Goal: Use online tool/utility: Use online tool/utility

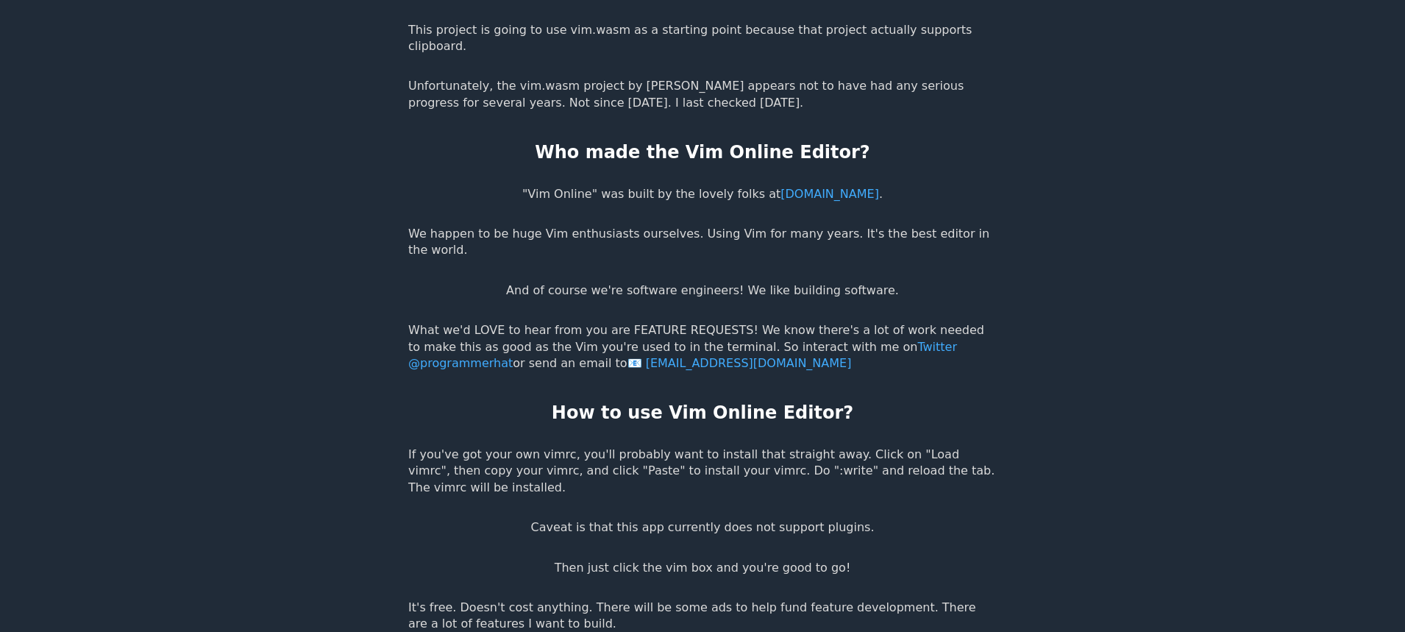
scroll to position [2796, 0]
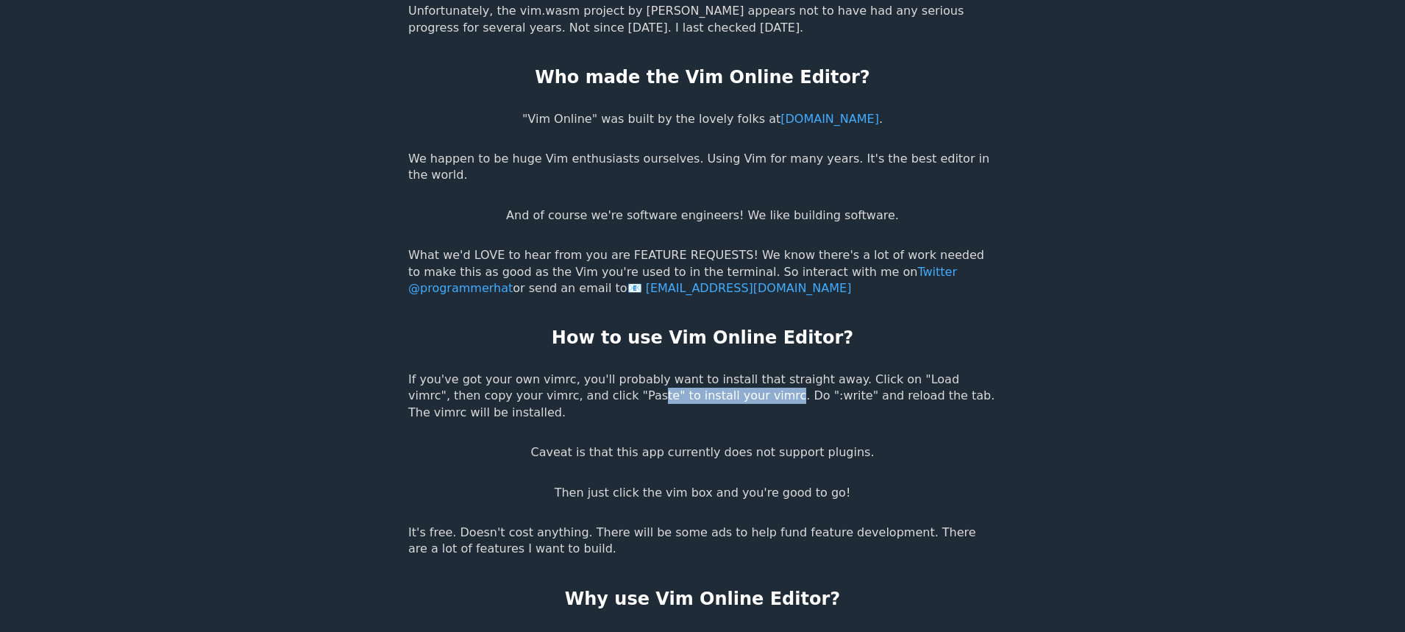
drag, startPoint x: 522, startPoint y: 281, endPoint x: 723, endPoint y: 285, distance: 200.8
click at [719, 371] on p "If you've got your own vimrc, you'll probably want to install that straight awa…" at bounding box center [702, 395] width 588 height 49
click at [723, 371] on p "If you've got your own vimrc, you'll probably want to install that straight awa…" at bounding box center [702, 395] width 588 height 49
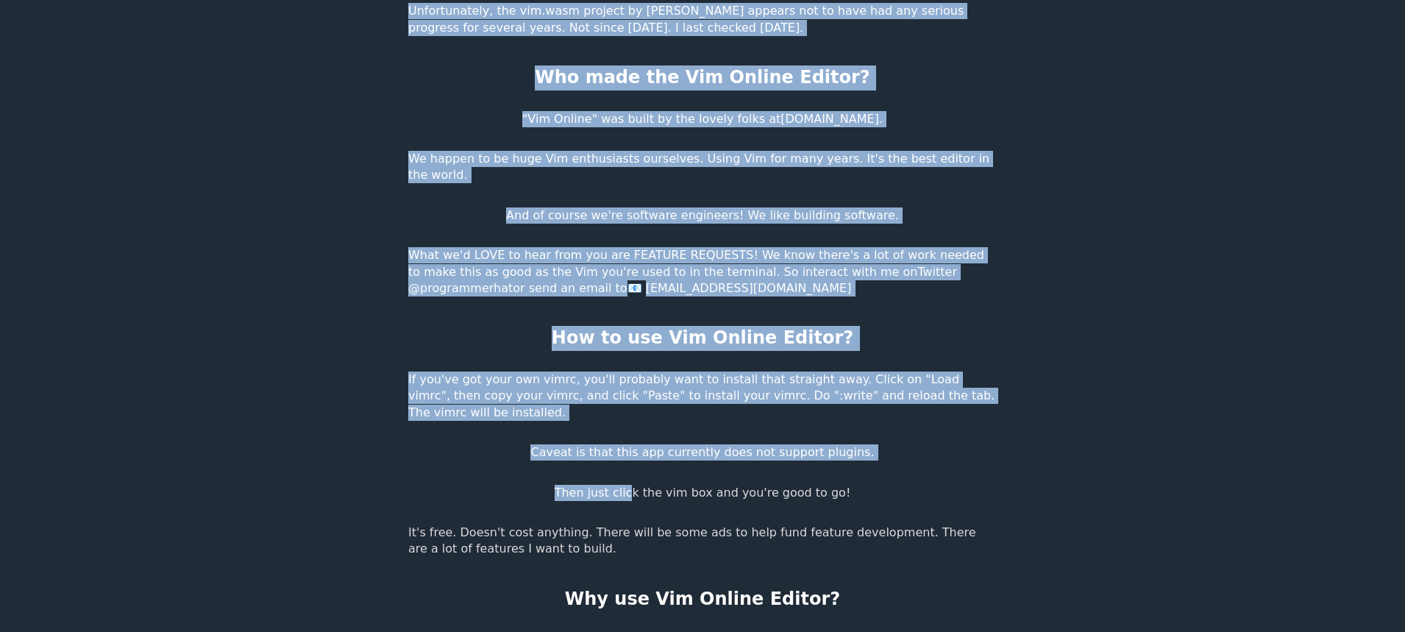
drag, startPoint x: 642, startPoint y: 350, endPoint x: 676, endPoint y: 349, distance: 33.8
drag, startPoint x: 738, startPoint y: 343, endPoint x: 714, endPoint y: 367, distance: 33.8
drag, startPoint x: 577, startPoint y: 432, endPoint x: 618, endPoint y: 438, distance: 41.6
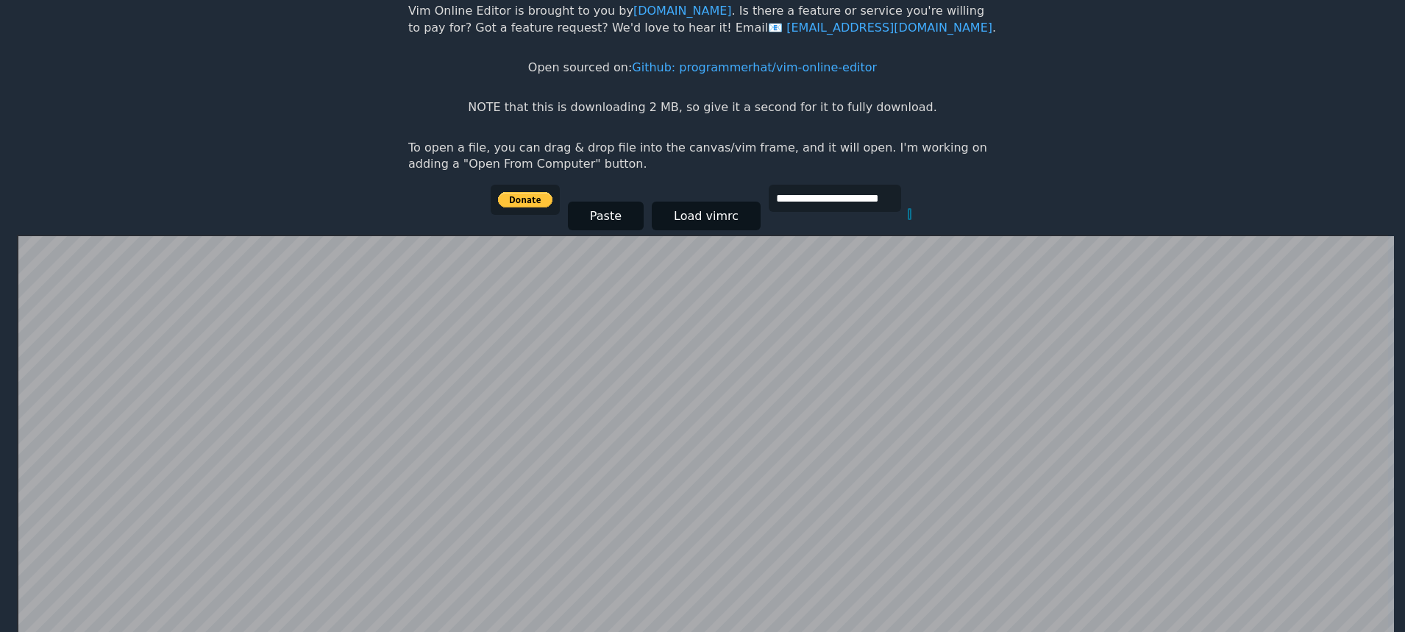
scroll to position [65, 0]
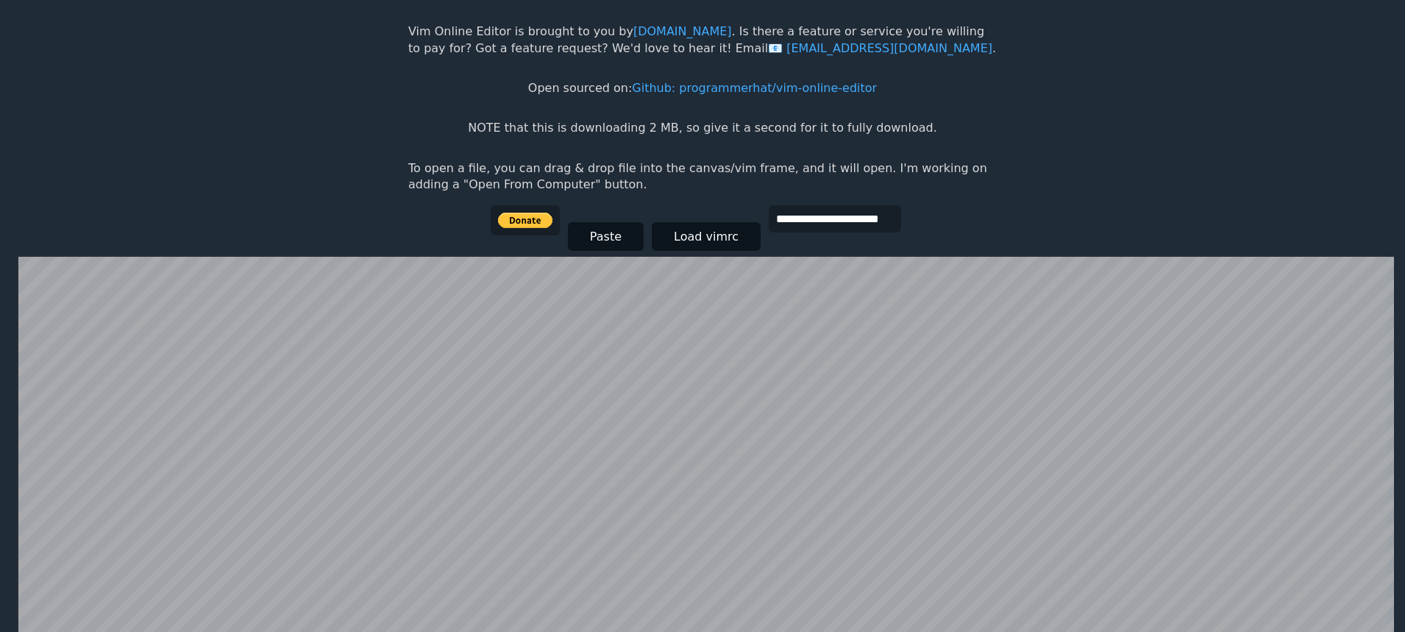
click at [638, 171] on p "To open a file, you can drag & drop file into the canvas/vim frame, and it will…" at bounding box center [702, 176] width 588 height 33
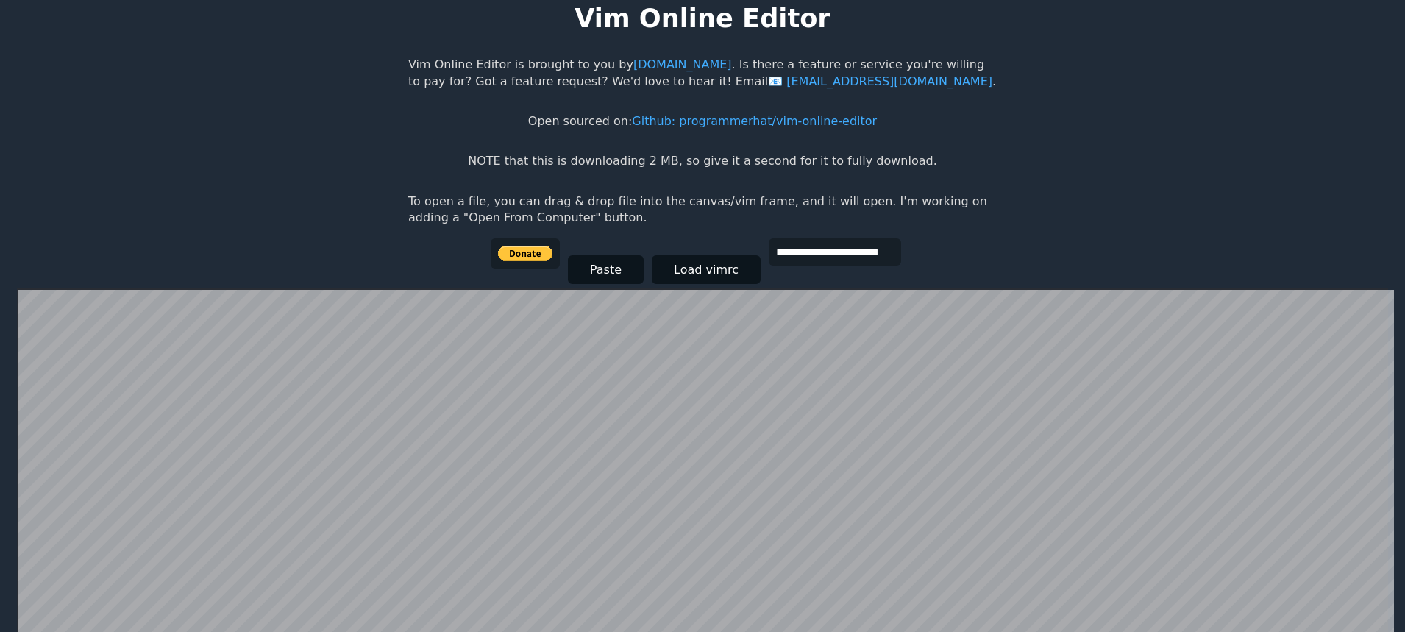
scroll to position [0, 0]
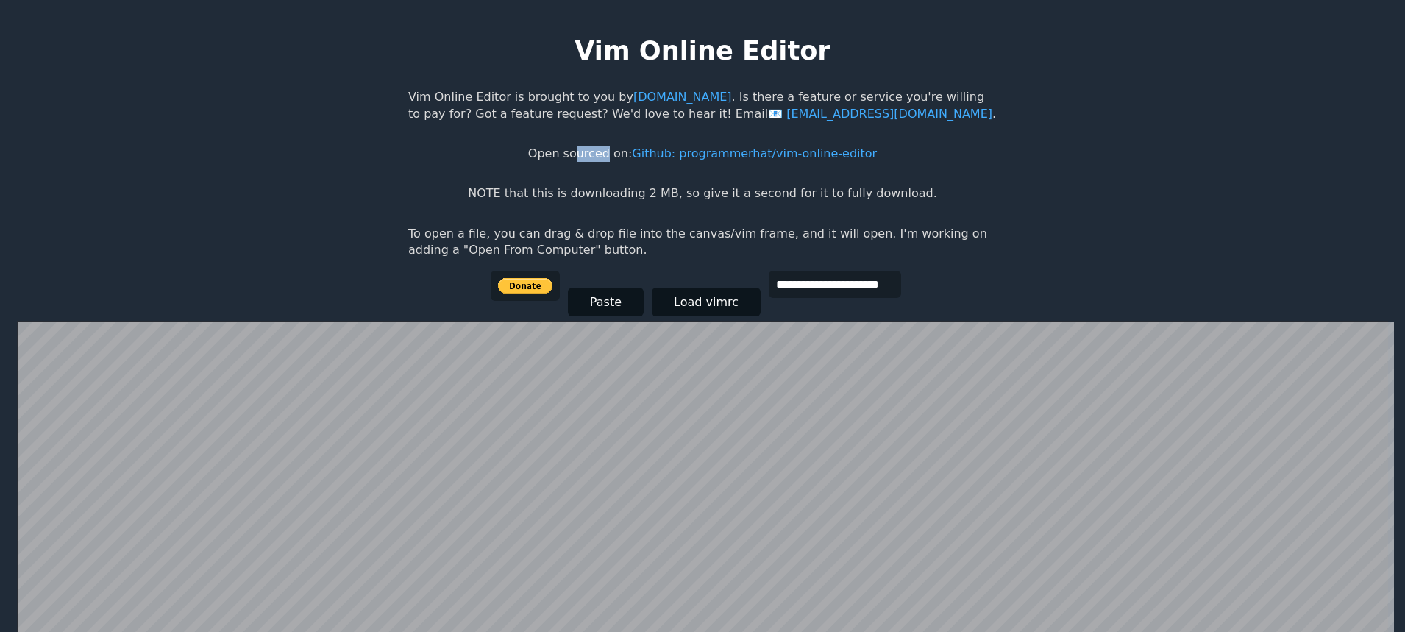
click at [613, 163] on body "**********" at bounding box center [702, 331] width 603 height 632
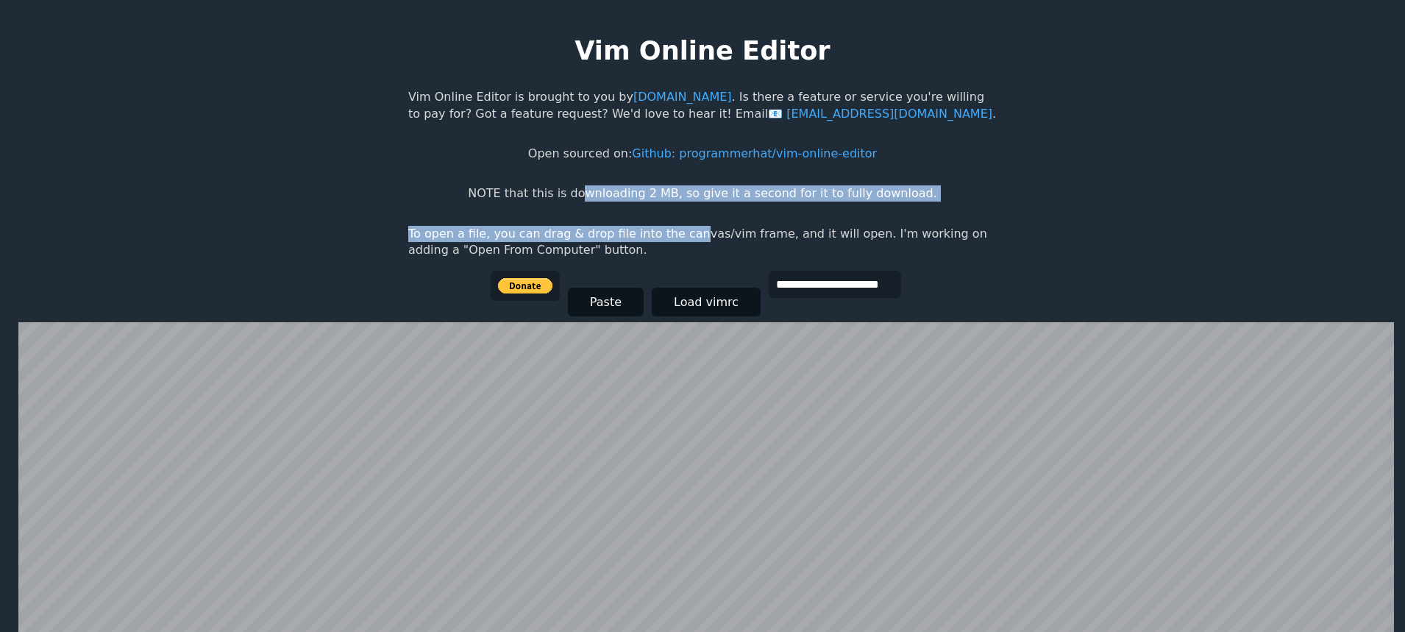
drag, startPoint x: 663, startPoint y: 213, endPoint x: 677, endPoint y: 215, distance: 14.1
click at [677, 215] on body "**********" at bounding box center [702, 331] width 603 height 632
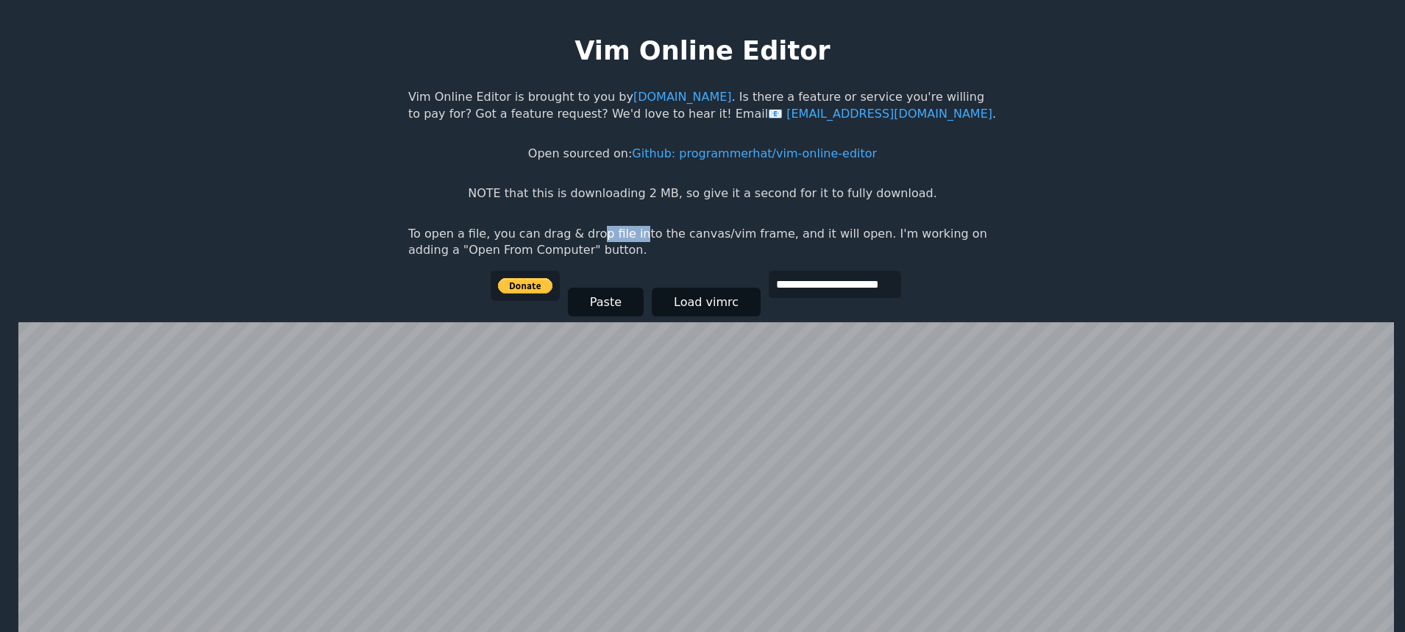
drag, startPoint x: 588, startPoint y: 228, endPoint x: 624, endPoint y: 227, distance: 36.1
click at [624, 227] on p "To open a file, you can drag & drop file into the canvas/vim frame, and it will…" at bounding box center [702, 242] width 588 height 33
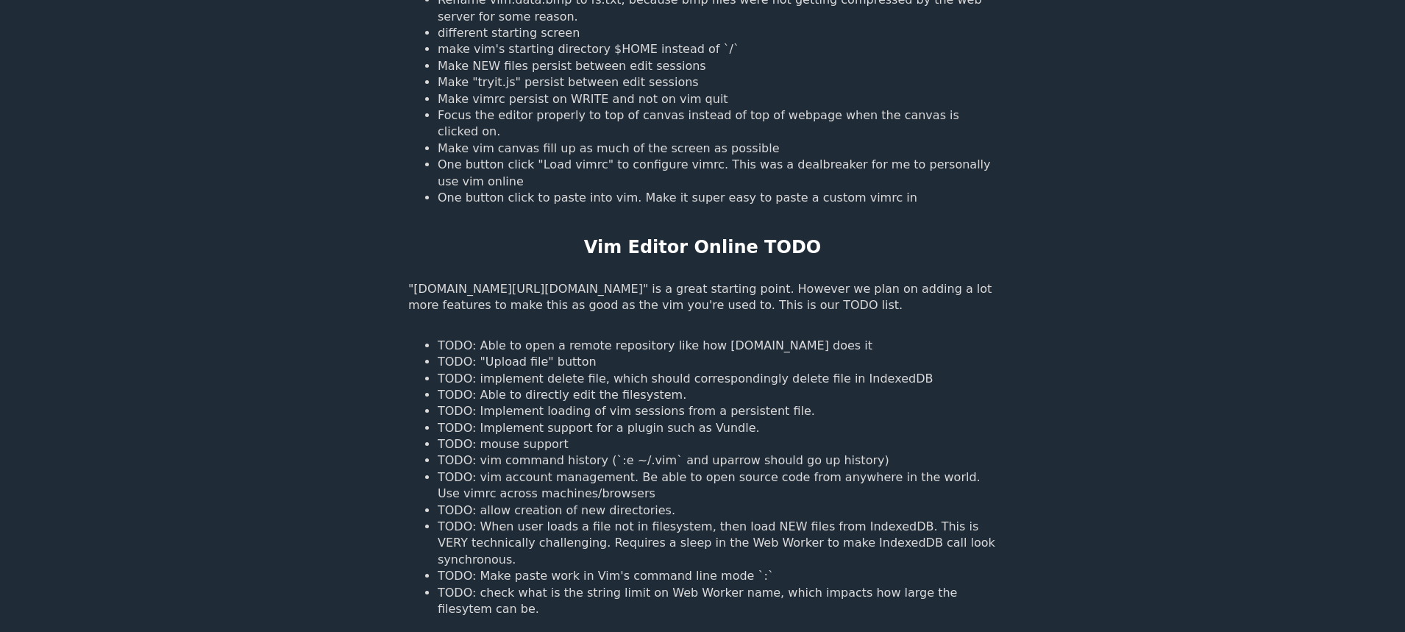
scroll to position [958, 0]
